Goal: Task Accomplishment & Management: Use online tool/utility

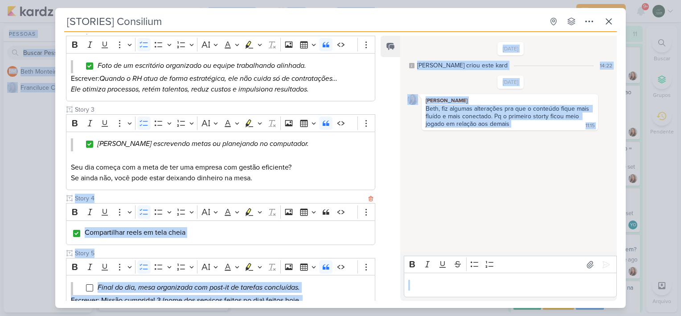
scroll to position [268, 0]
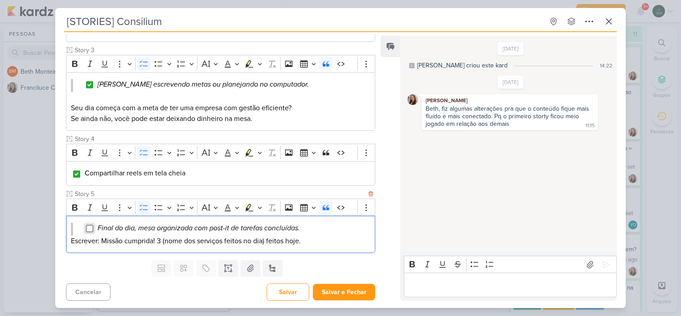
click at [91, 225] on input "Editor editing area: main" at bounding box center [89, 228] width 7 height 7
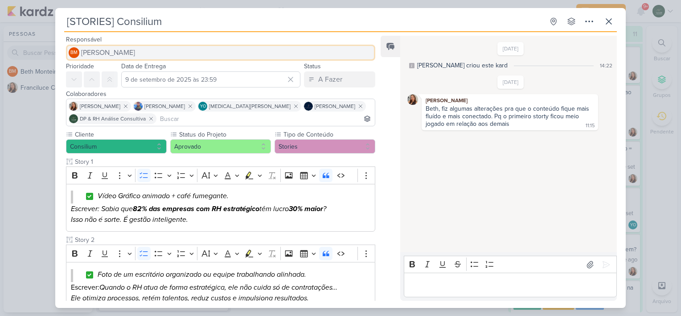
click at [149, 46] on button "BM [GEOGRAPHIC_DATA]" at bounding box center [220, 53] width 309 height 16
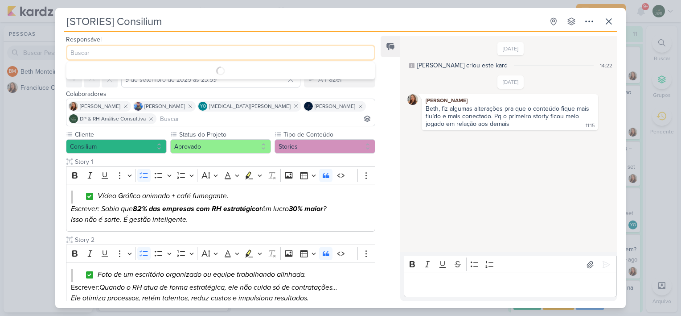
type input "d"
click at [223, 153] on button "Aprovado" at bounding box center [220, 146] width 101 height 14
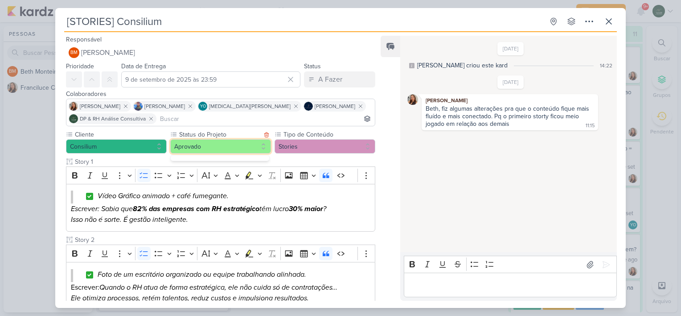
click at [219, 147] on button "Aprovado" at bounding box center [220, 146] width 101 height 14
click at [211, 148] on button "Aprovado" at bounding box center [220, 146] width 101 height 14
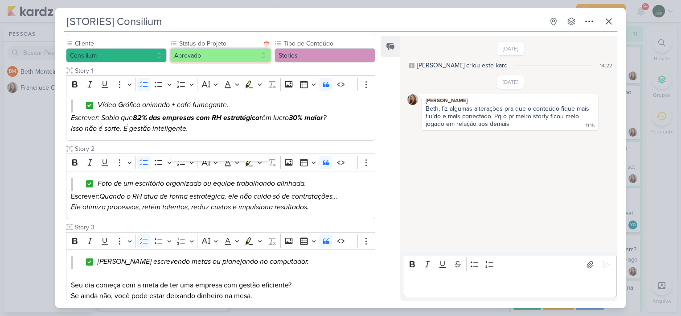
scroll to position [92, 0]
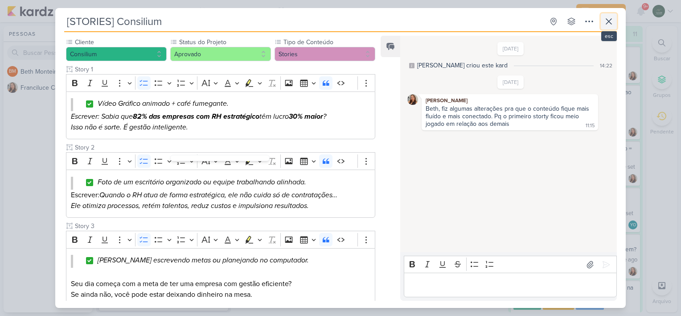
click at [606, 25] on icon at bounding box center [609, 21] width 11 height 11
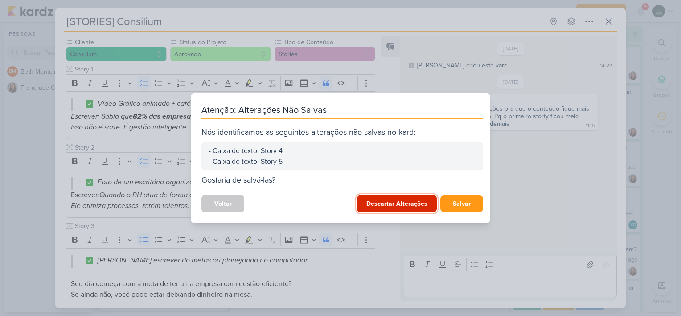
click at [416, 205] on button "Descartar Alterações" at bounding box center [397, 203] width 80 height 17
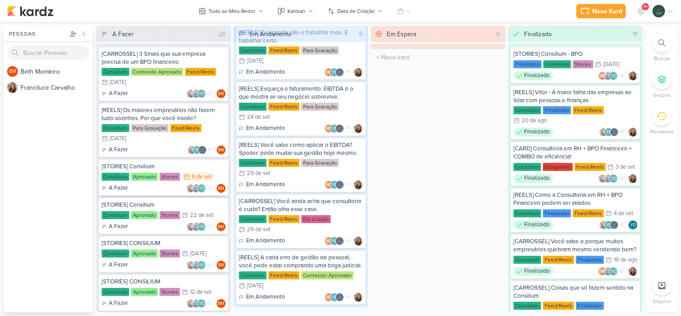
click at [215, 172] on div "Consilium Aprovado Stories 9/9 [DATE]" at bounding box center [164, 177] width 124 height 10
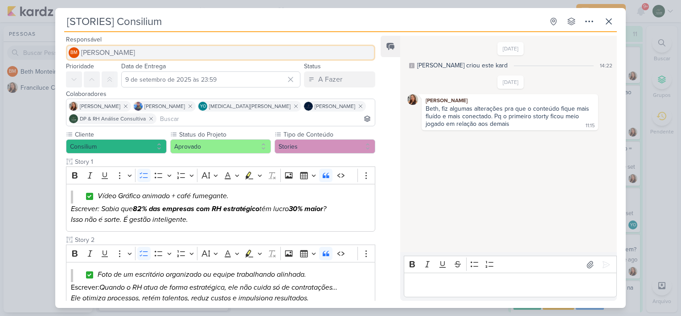
click at [137, 53] on button "BM [GEOGRAPHIC_DATA]" at bounding box center [220, 53] width 309 height 16
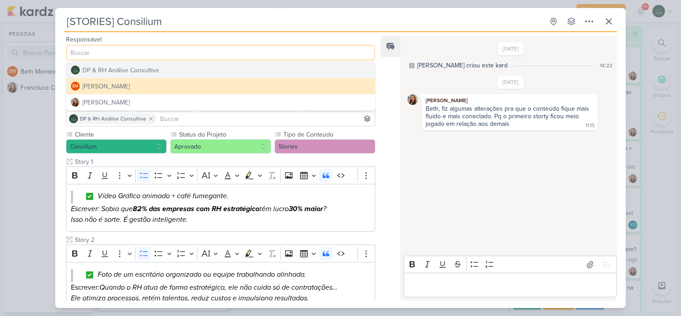
click at [120, 71] on div "DP & RH Análise Consultiva" at bounding box center [121, 70] width 76 height 9
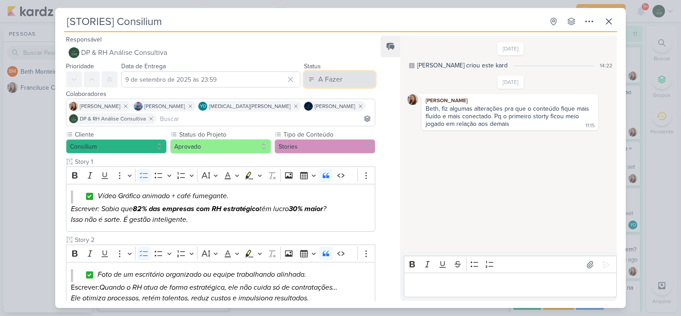
click at [323, 77] on div "A Fazer" at bounding box center [330, 79] width 24 height 11
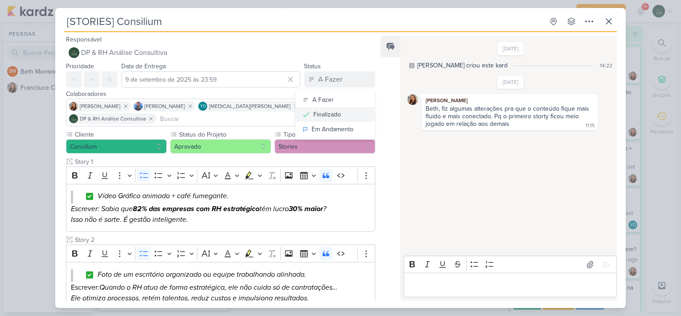
click at [325, 113] on div "Finalizado" at bounding box center [328, 114] width 28 height 9
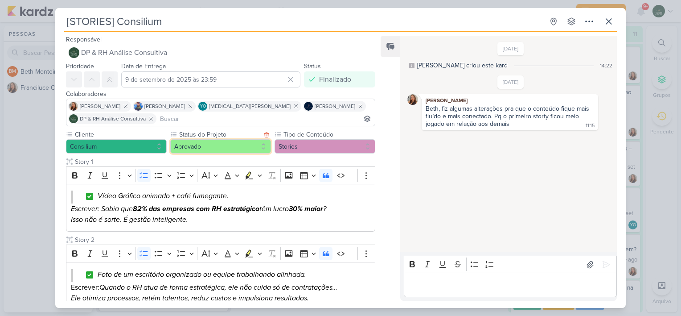
click at [216, 148] on button "Aprovado" at bounding box center [220, 146] width 101 height 14
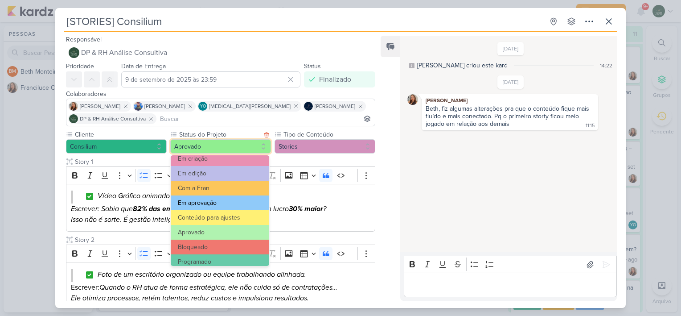
scroll to position [100, 0]
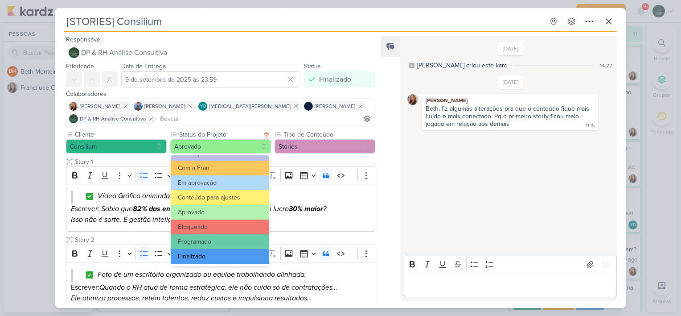
click at [194, 253] on button "Finalizado" at bounding box center [220, 256] width 99 height 15
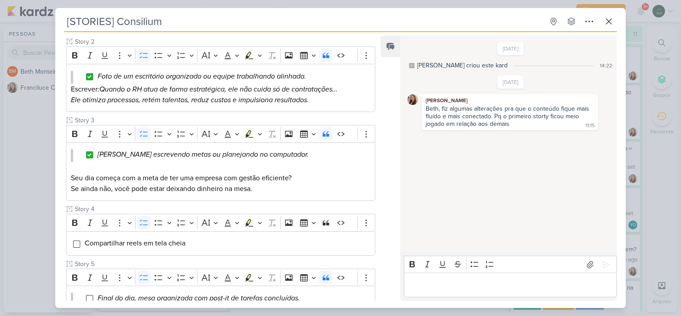
scroll to position [199, 0]
click at [77, 241] on input "Editor editing area: main" at bounding box center [76, 242] width 7 height 7
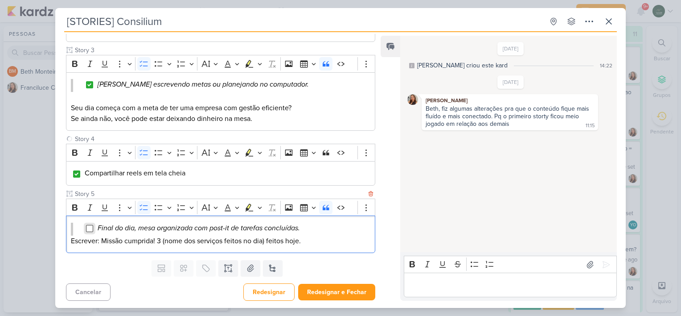
click at [92, 227] on input "Editor editing area: main" at bounding box center [89, 228] width 7 height 7
click at [333, 286] on button "Redesignar e Fechar" at bounding box center [336, 292] width 77 height 17
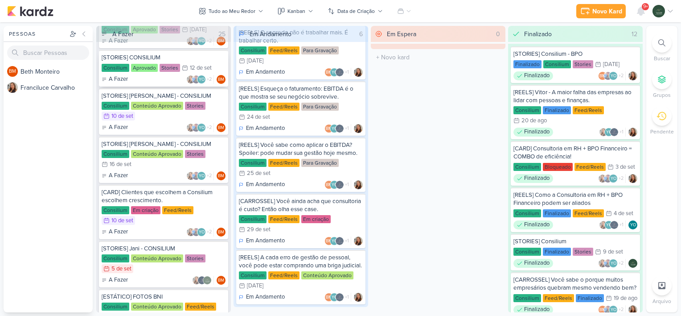
scroll to position [185, 0]
